Goal: Task Accomplishment & Management: Complete application form

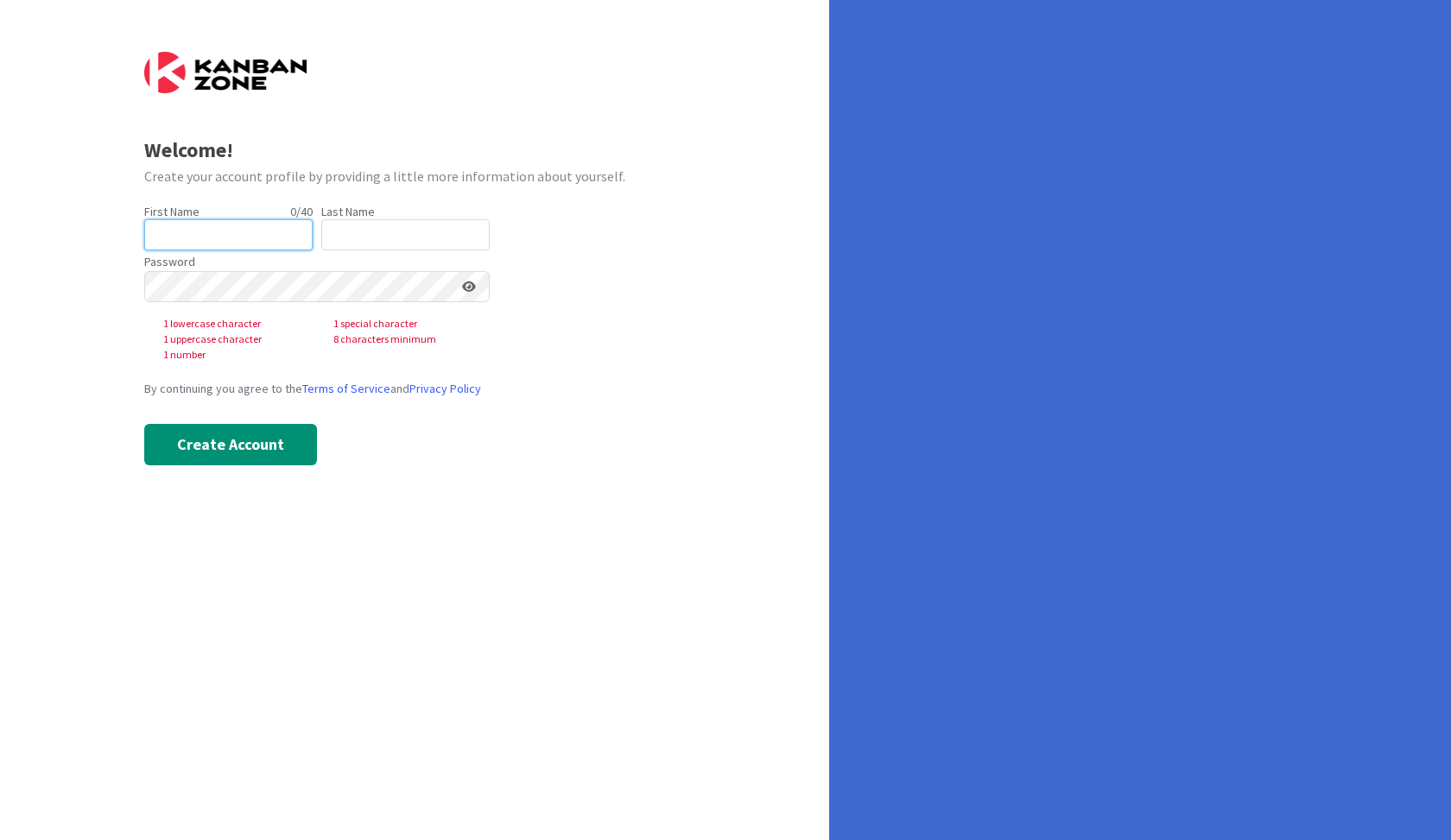
click at [219, 234] on input "text" at bounding box center [228, 235] width 168 height 31
type input "Guillaume"
type input "Edger"
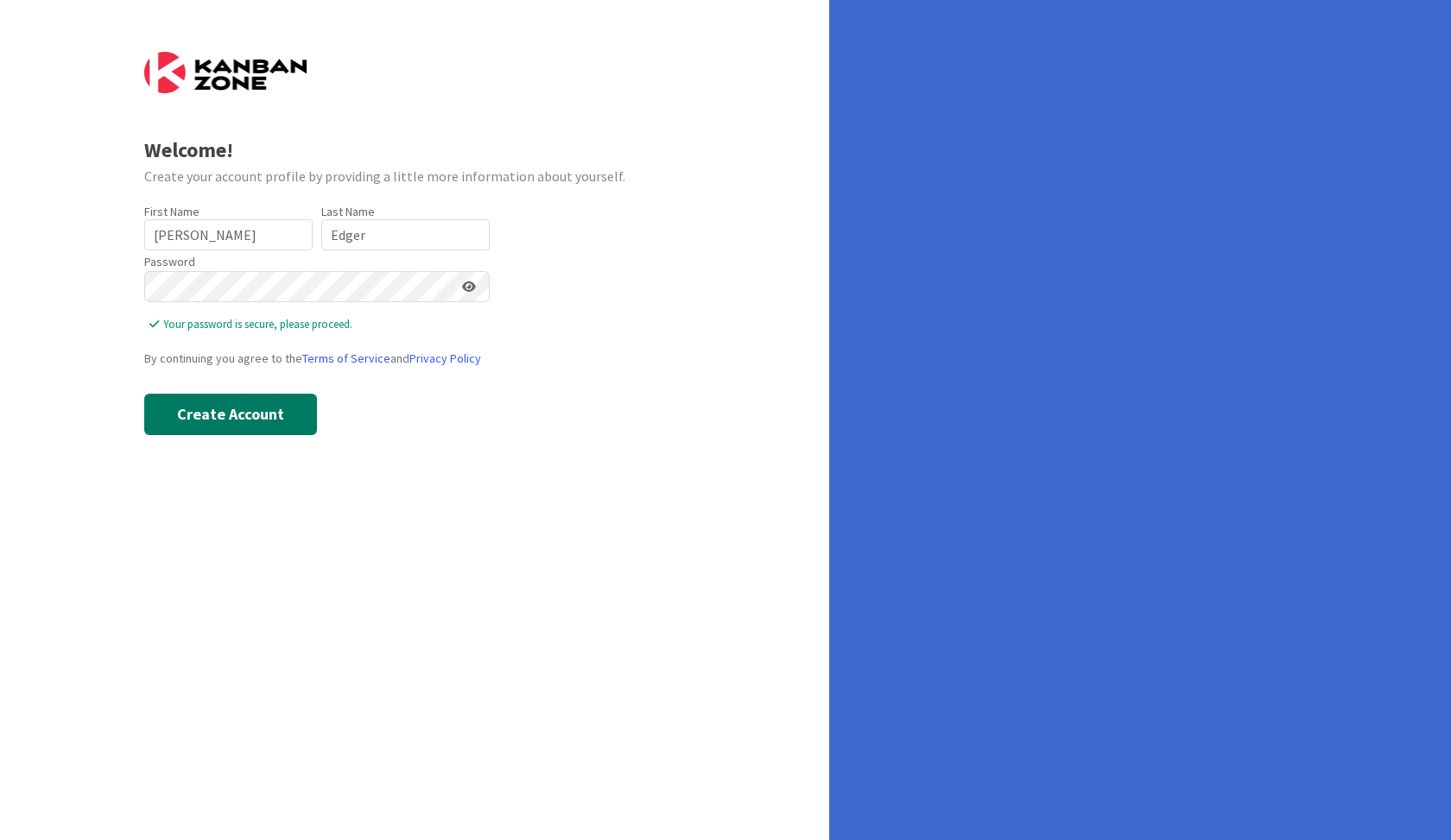
click at [549, 263] on form "Welcome! Create your account profile by providing a little more information abo…" at bounding box center [415, 244] width 542 height 384
click at [217, 409] on button "Create Account" at bounding box center [231, 415] width 173 height 42
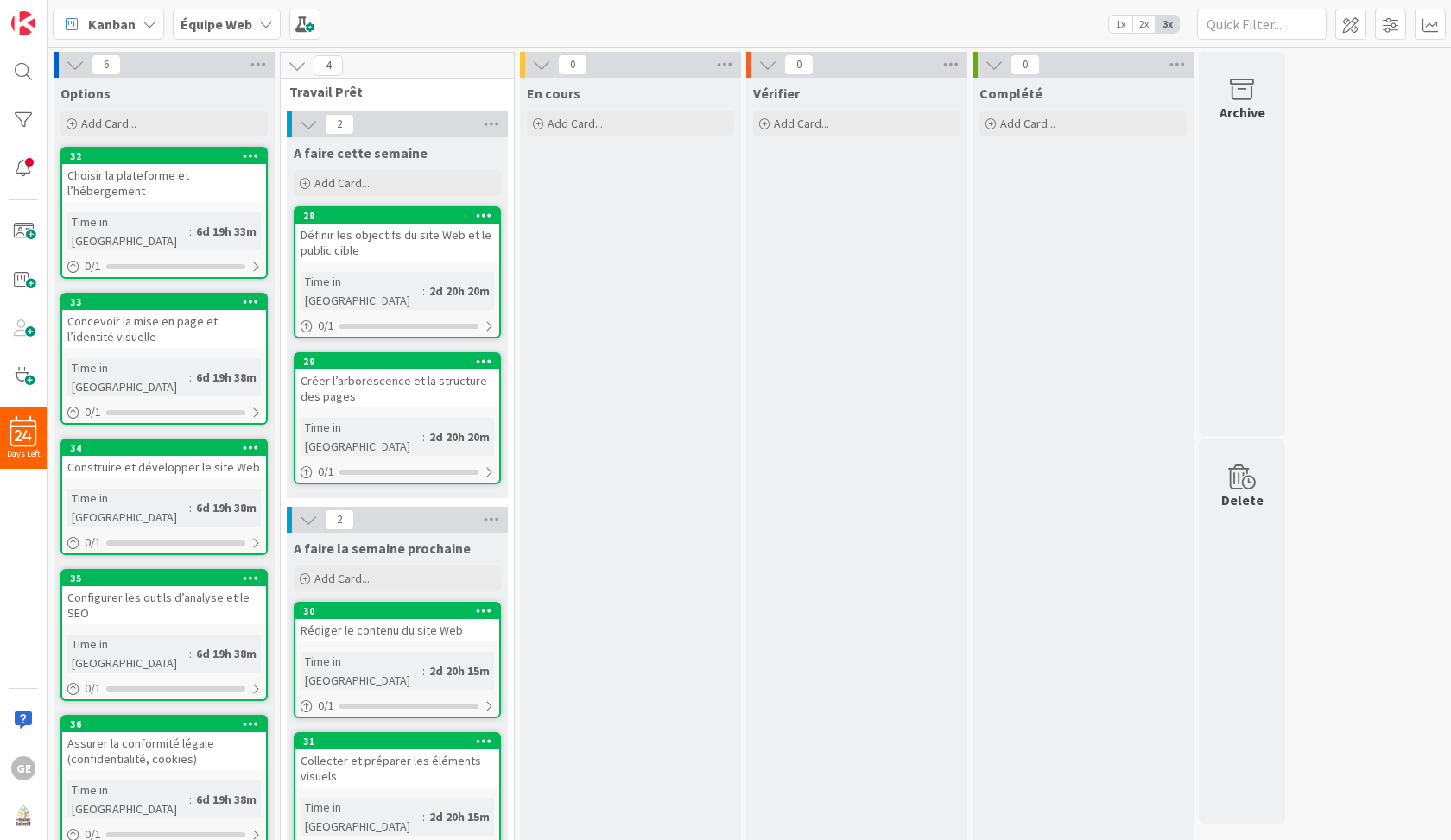
click at [268, 22] on icon at bounding box center [265, 24] width 14 height 14
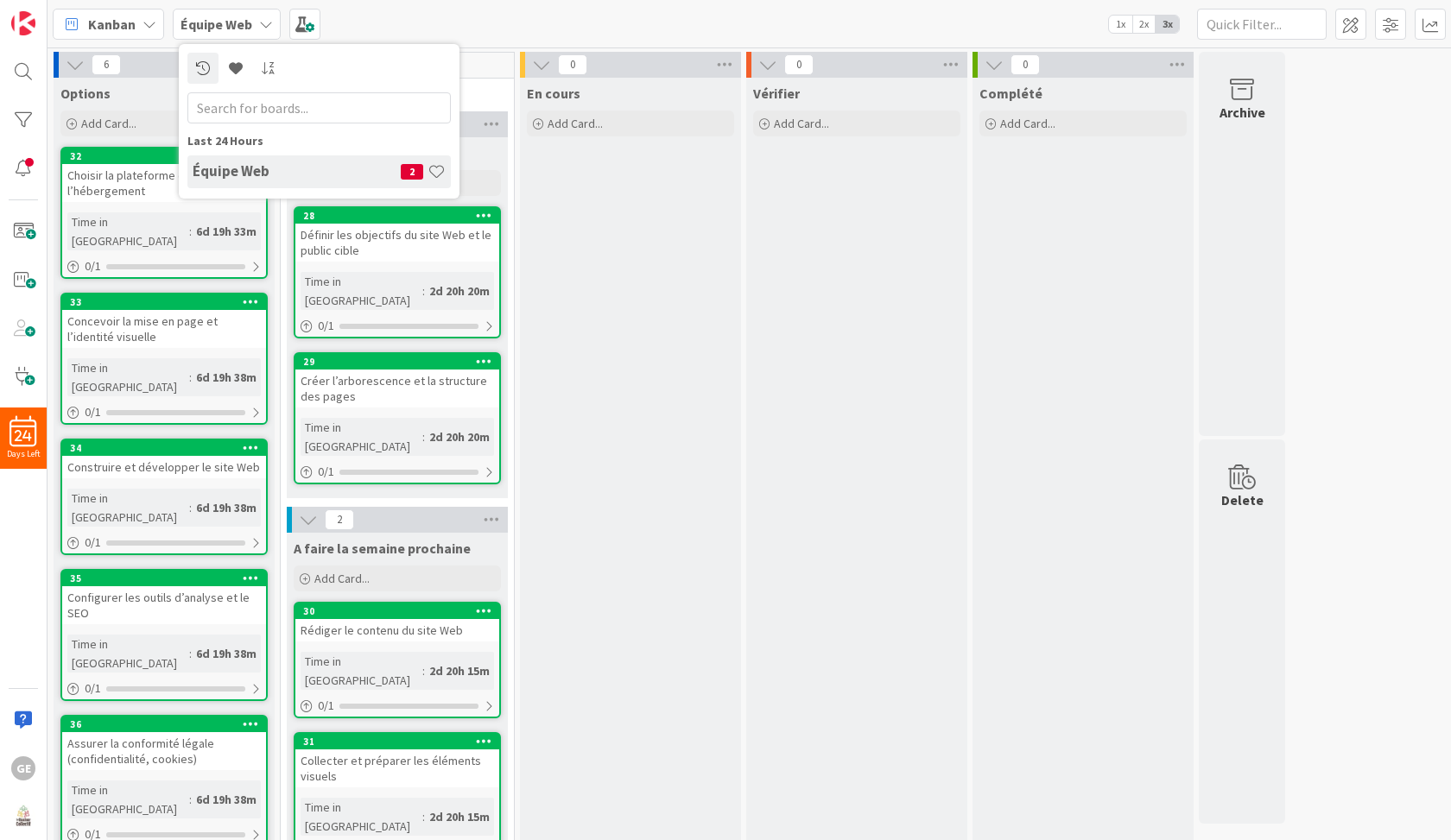
click at [268, 12] on div "Équipe Web" at bounding box center [226, 25] width 108 height 31
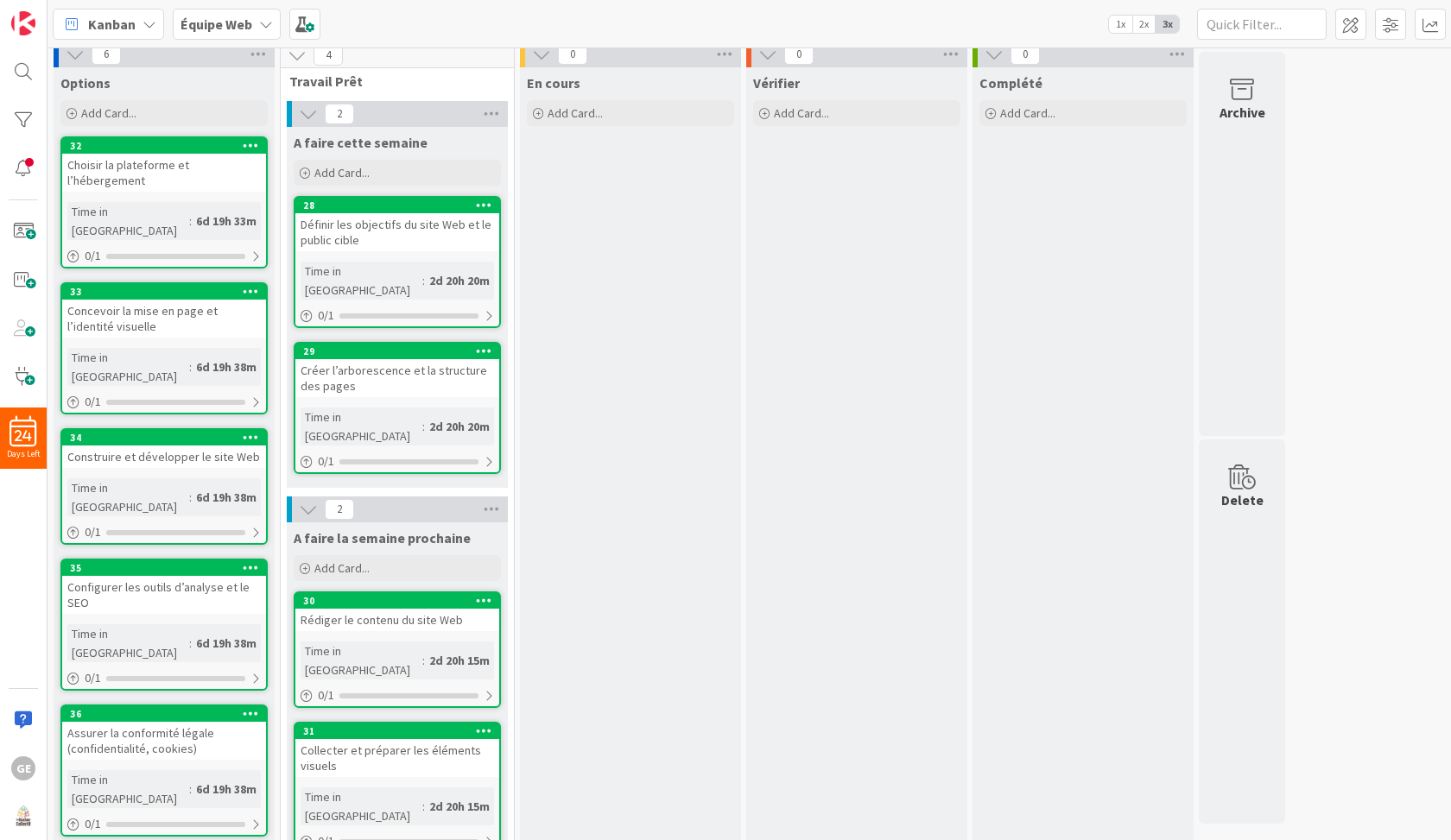
scroll to position [61, 0]
